Goal: Check status: Check status

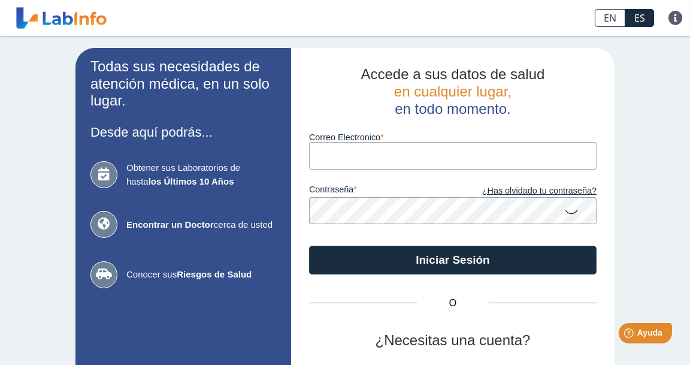
click at [326, 153] on input "Correo Electronico" at bounding box center [453, 155] width 288 height 27
type input "L"
type input "[EMAIL_ADDRESS][DOMAIN_NAME]"
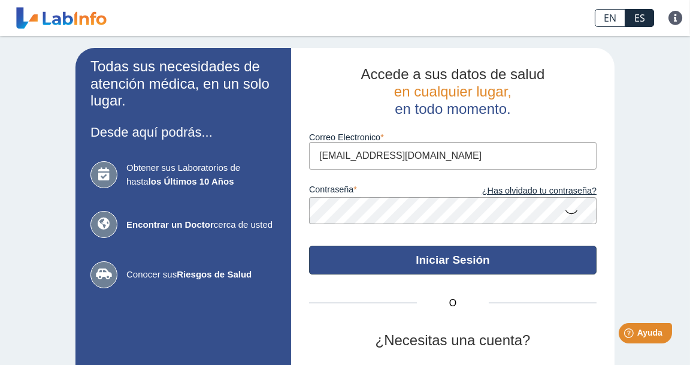
click at [433, 256] on button "Iniciar Sesión" at bounding box center [453, 260] width 288 height 29
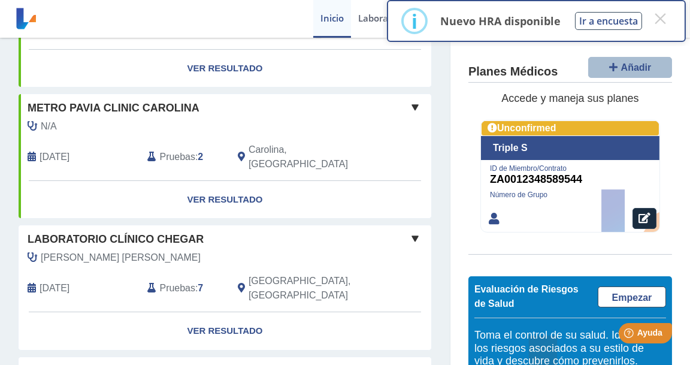
scroll to position [327, 0]
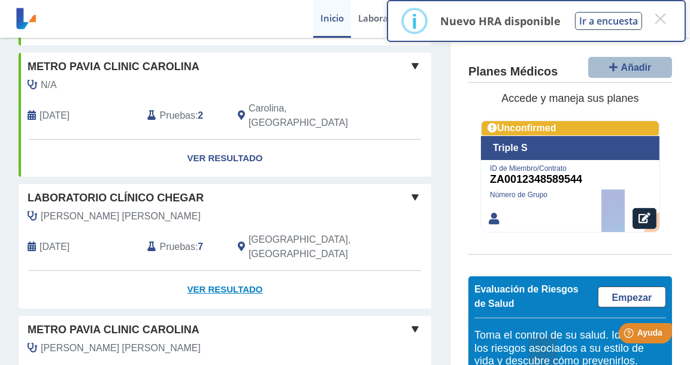
click at [246, 271] on link "Ver Resultado" at bounding box center [225, 290] width 413 height 38
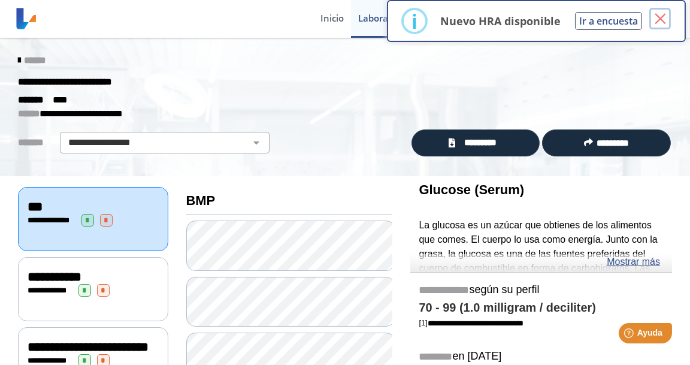
click at [664, 15] on button "×" at bounding box center [660, 19] width 22 height 22
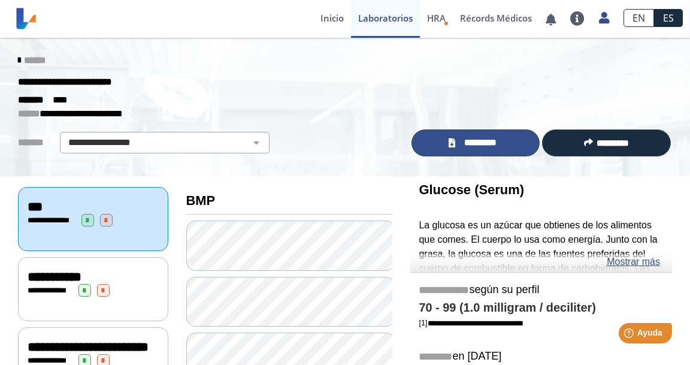
click at [492, 138] on span "*********" at bounding box center [481, 142] width 44 height 13
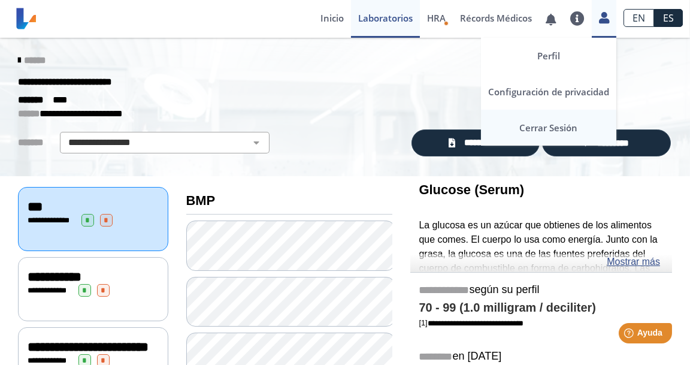
click at [562, 131] on link "Cerrar Sesión" at bounding box center [548, 128] width 135 height 36
